Goal: Check status: Check status

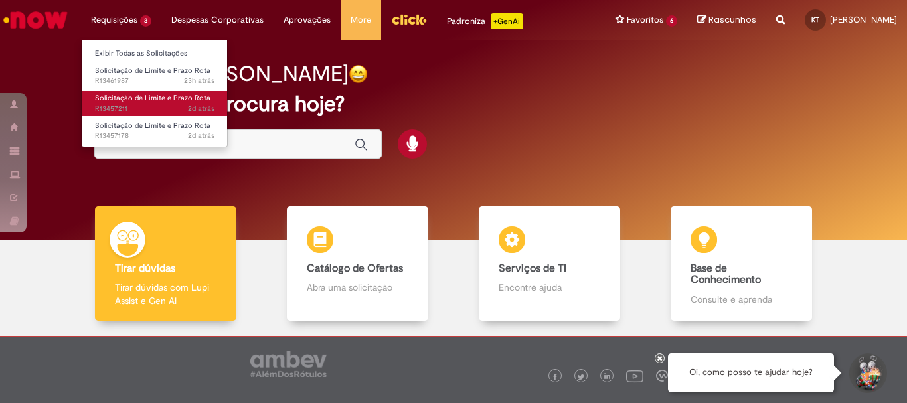
click at [136, 101] on span "Solicitação de Limite e Prazo Rota" at bounding box center [153, 98] width 116 height 10
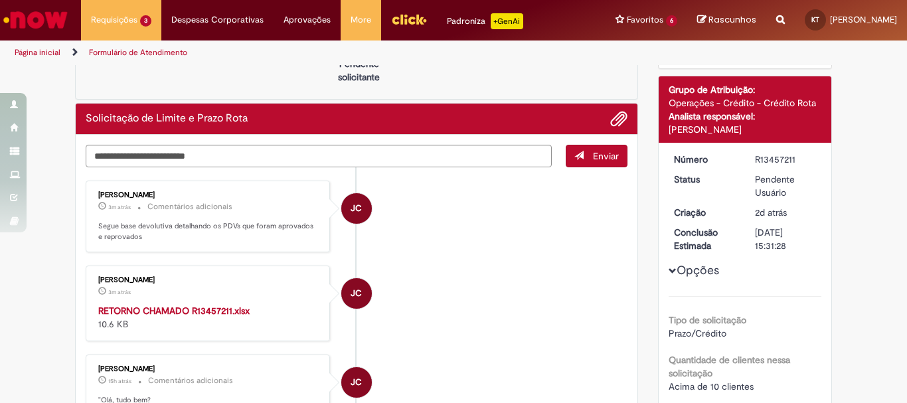
scroll to position [133, 0]
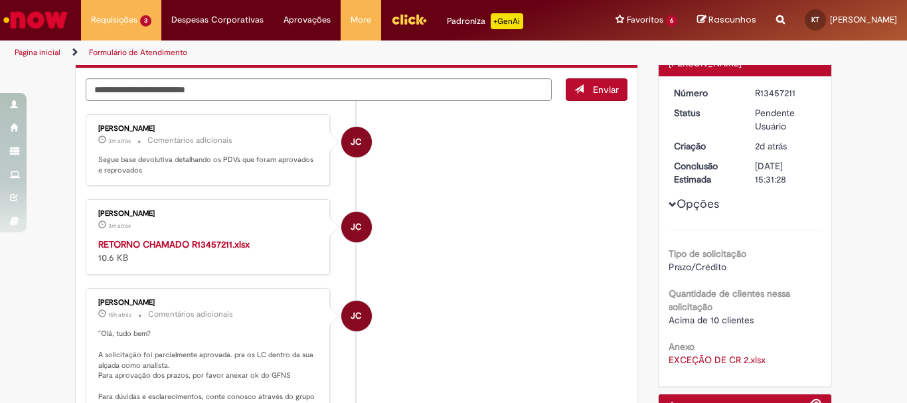
click at [128, 244] on strong "RETORNO CHAMADO R13457211.xlsx" at bounding box center [173, 244] width 151 height 12
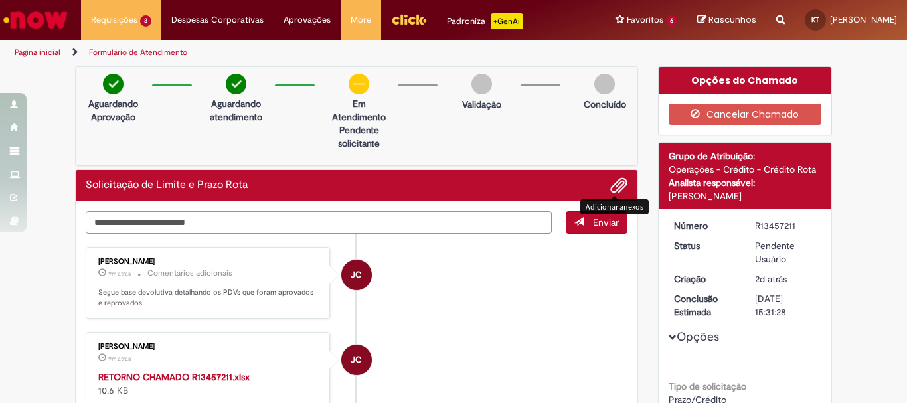
click at [618, 189] on span "Adicionar anexos" at bounding box center [619, 186] width 16 height 16
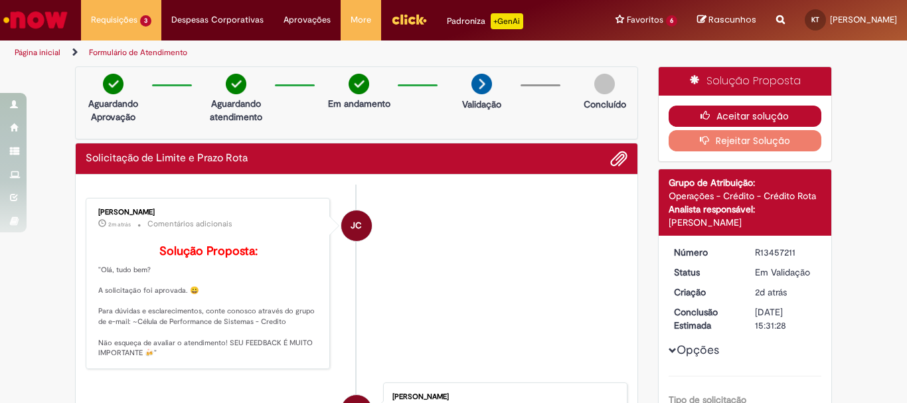
click at [719, 112] on button "Aceitar solução" at bounding box center [745, 116] width 153 height 21
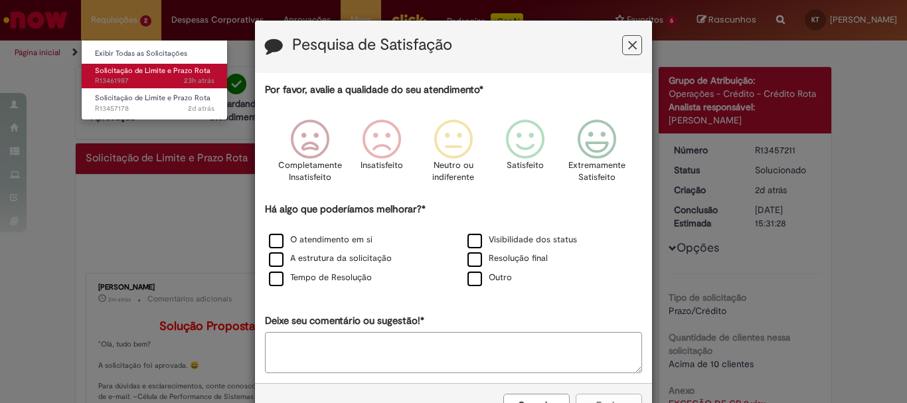
click at [137, 80] on span "23h atrás 23 horas atrás R13461987" at bounding box center [155, 81] width 120 height 11
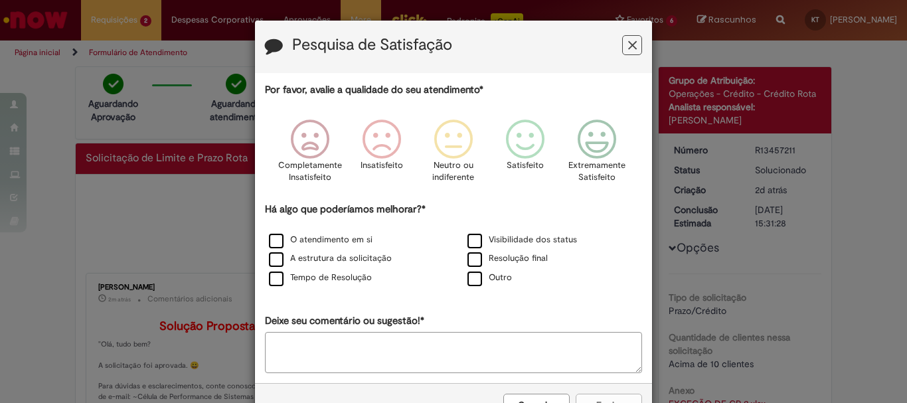
click at [628, 48] on icon "Feedback" at bounding box center [632, 46] width 9 height 14
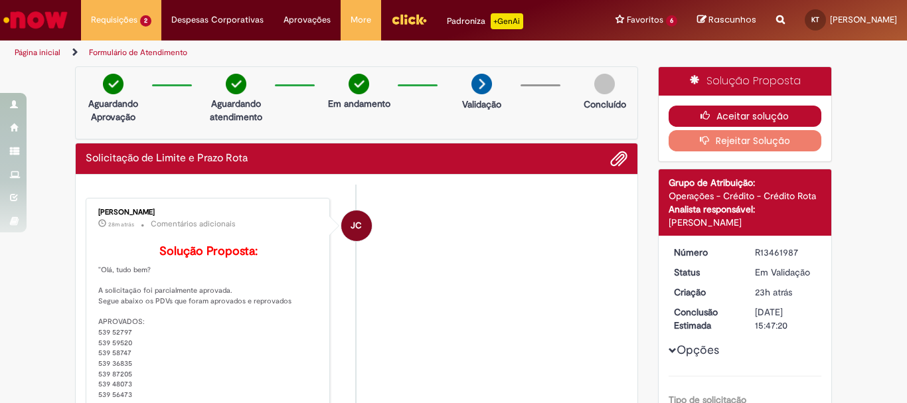
click at [688, 112] on button "Aceitar solução" at bounding box center [745, 116] width 153 height 21
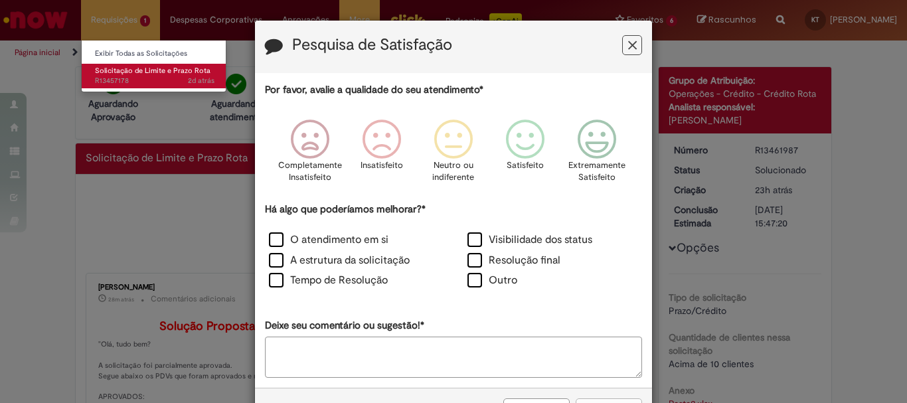
click at [131, 74] on span "Solicitação de Limite e Prazo Rota" at bounding box center [153, 71] width 116 height 10
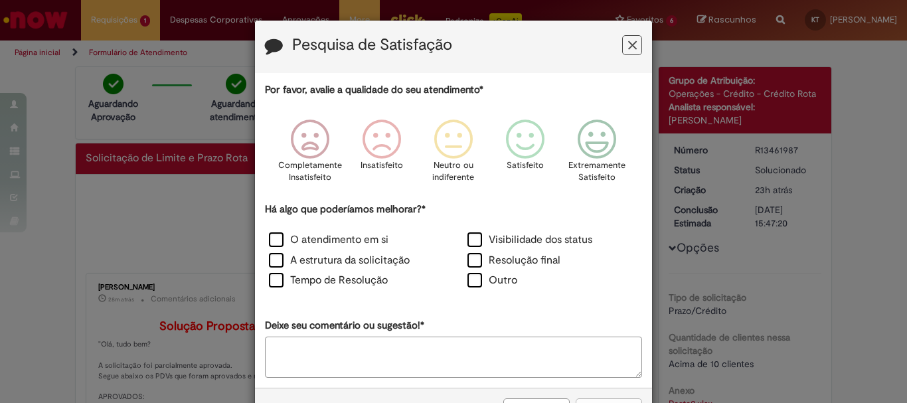
click at [618, 48] on h3 "Pesquisa de Satisfação" at bounding box center [453, 47] width 377 height 21
click at [628, 48] on icon "Feedback" at bounding box center [632, 46] width 9 height 14
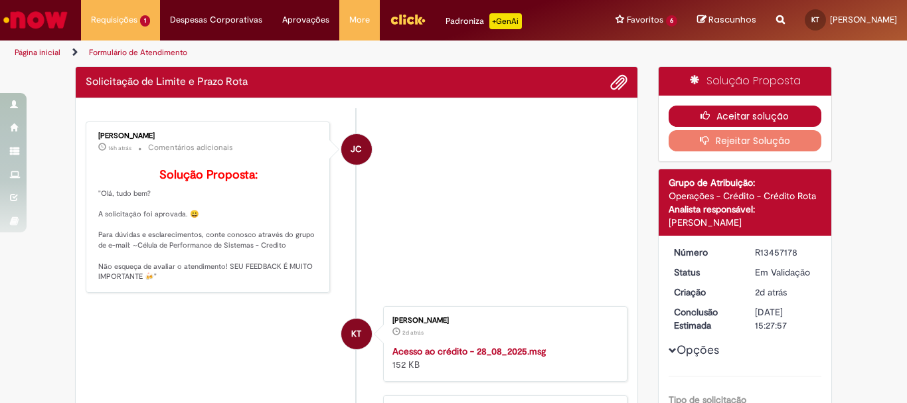
click at [701, 116] on icon "button" at bounding box center [709, 115] width 16 height 9
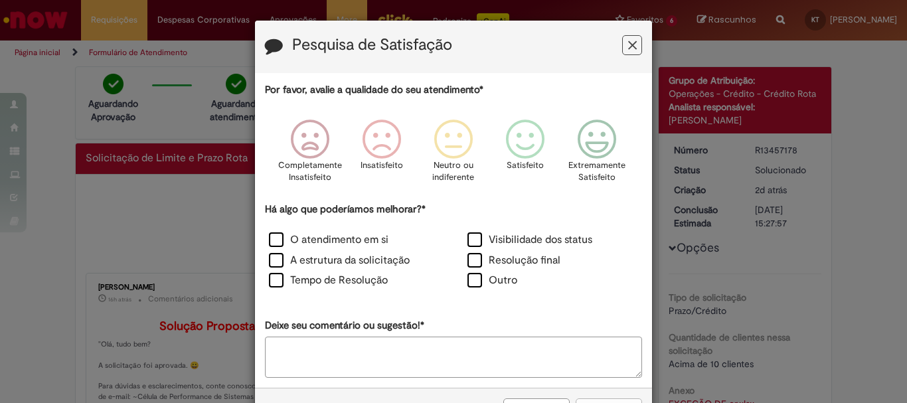
click at [628, 48] on icon "Feedback" at bounding box center [632, 46] width 9 height 14
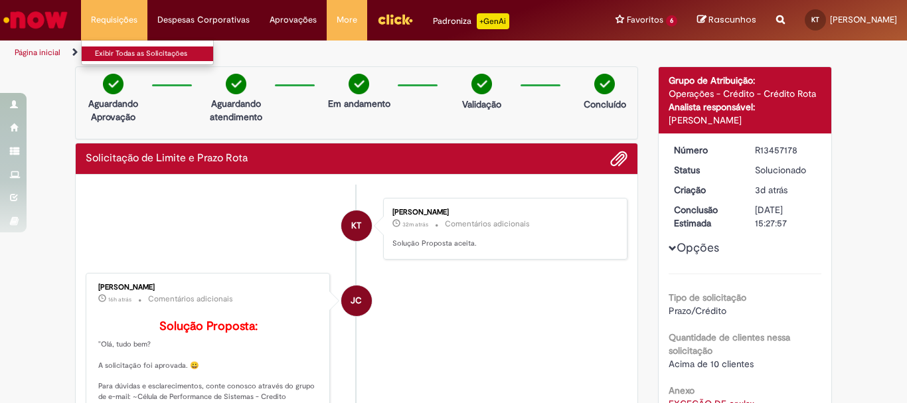
click at [116, 52] on link "Exibir Todas as Solicitações" at bounding box center [155, 53] width 146 height 15
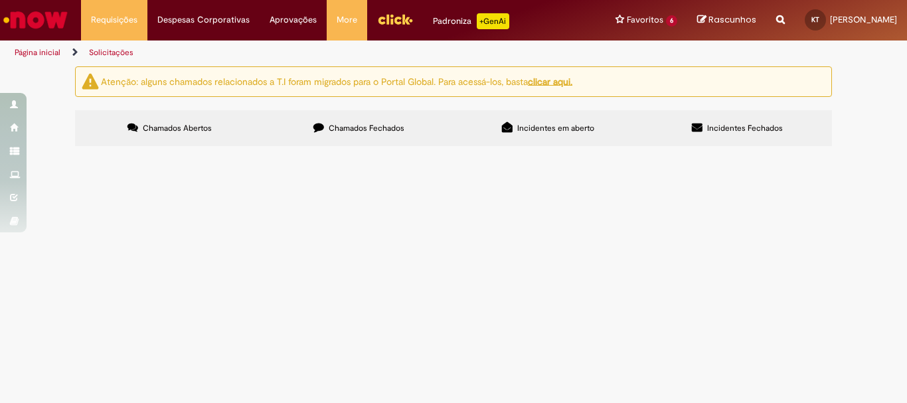
click at [363, 126] on span "Chamados Fechados" at bounding box center [367, 128] width 76 height 11
click at [0, 0] on span "Solicitações de Comodato" at bounding box center [0, 0] width 0 height 0
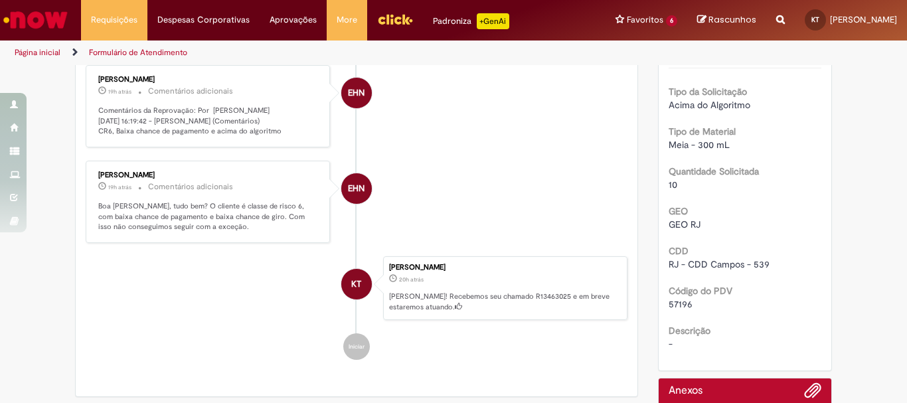
scroll to position [128, 0]
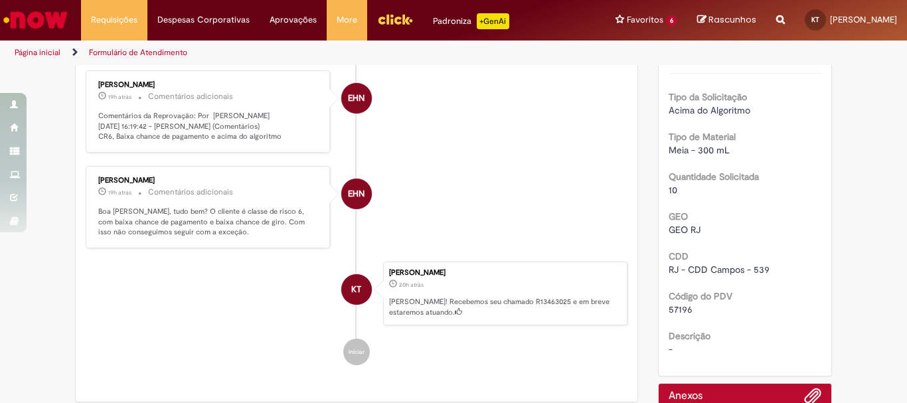
drag, startPoint x: 94, startPoint y: 76, endPoint x: 141, endPoint y: 87, distance: 48.5
click at [141, 87] on div "[PERSON_NAME]" at bounding box center [208, 85] width 221 height 8
click at [92, 137] on div "[PERSON_NAME] 19h atrás 19 horas atrás Comentários adicionais Comentários da Re…" at bounding box center [208, 111] width 236 height 74
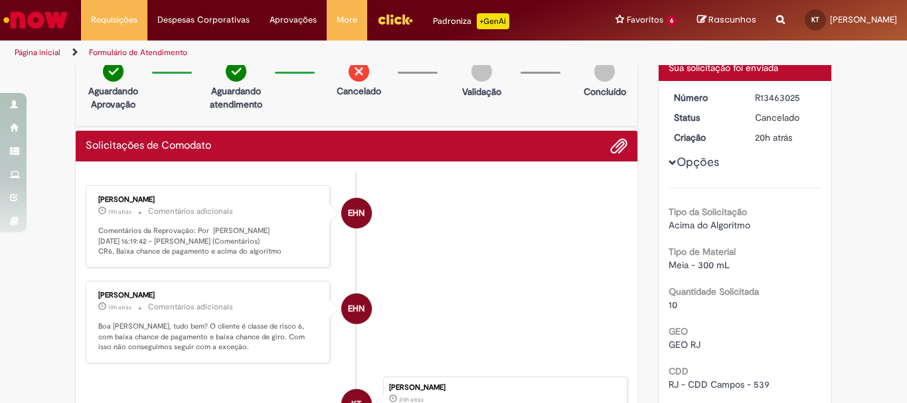
scroll to position [0, 0]
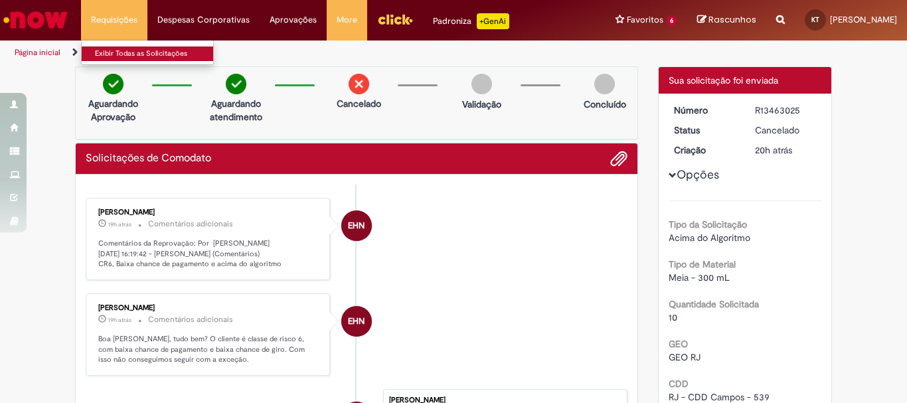
click at [110, 54] on link "Exibir Todas as Solicitações" at bounding box center [155, 53] width 146 height 15
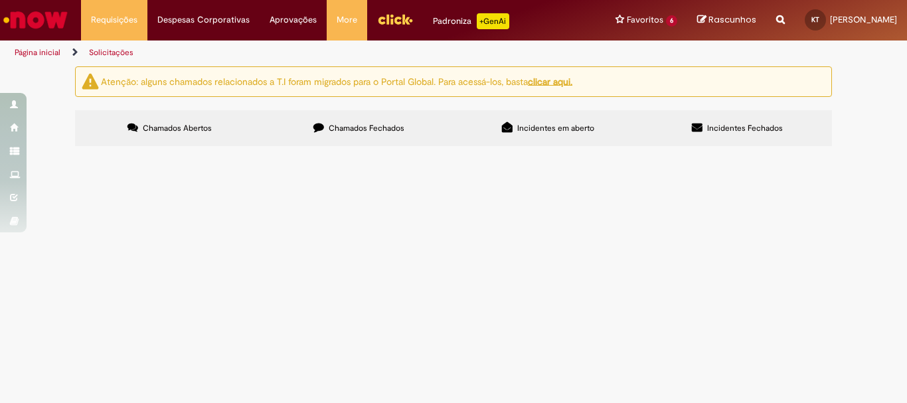
click at [343, 122] on label "Chamados Fechados" at bounding box center [358, 128] width 189 height 36
click at [0, 0] on span "Solicitações de Comodato" at bounding box center [0, 0] width 0 height 0
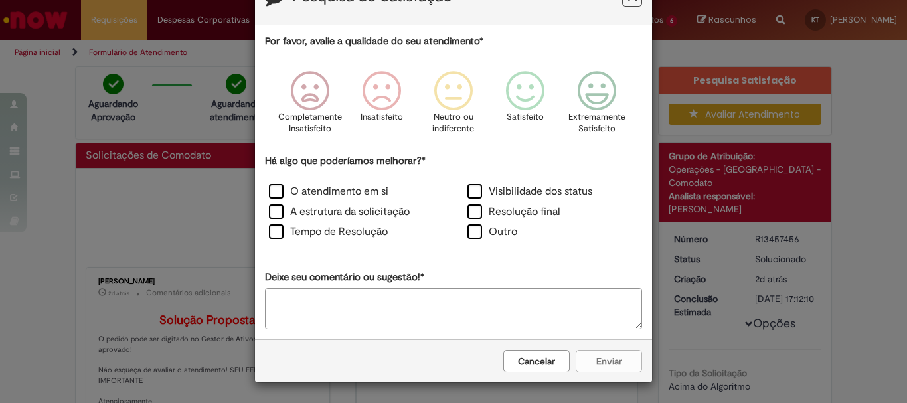
click at [535, 359] on button "Cancelar" at bounding box center [536, 361] width 66 height 23
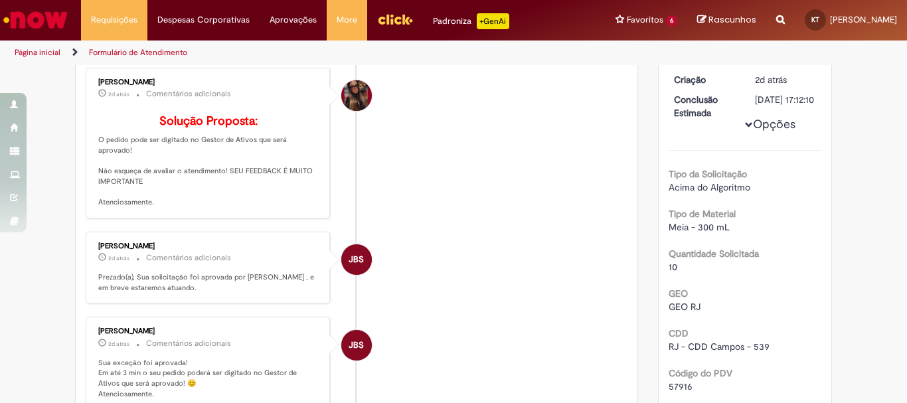
scroll to position [133, 0]
